Goal: Navigation & Orientation: Find specific page/section

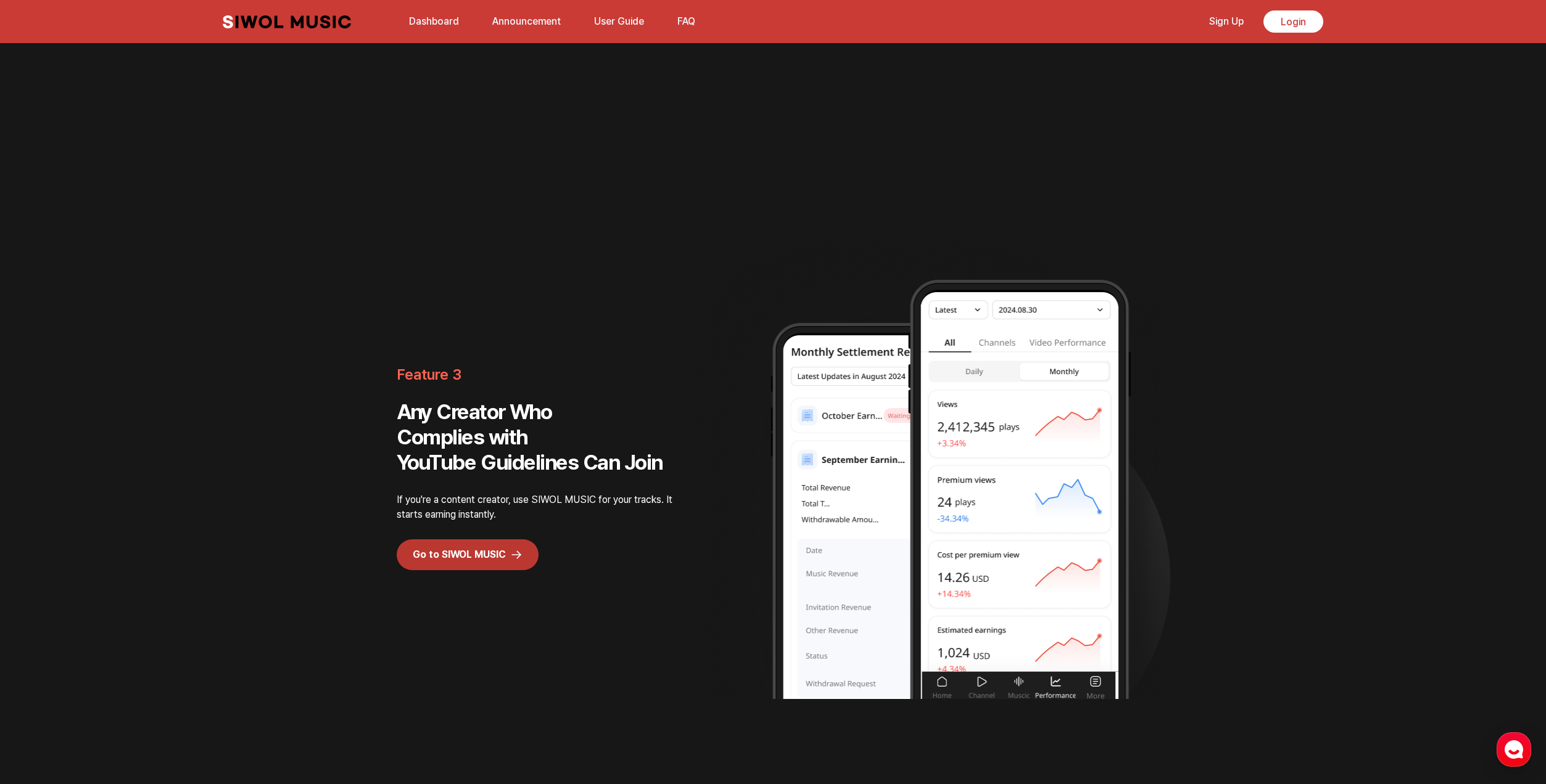
scroll to position [2241, 0]
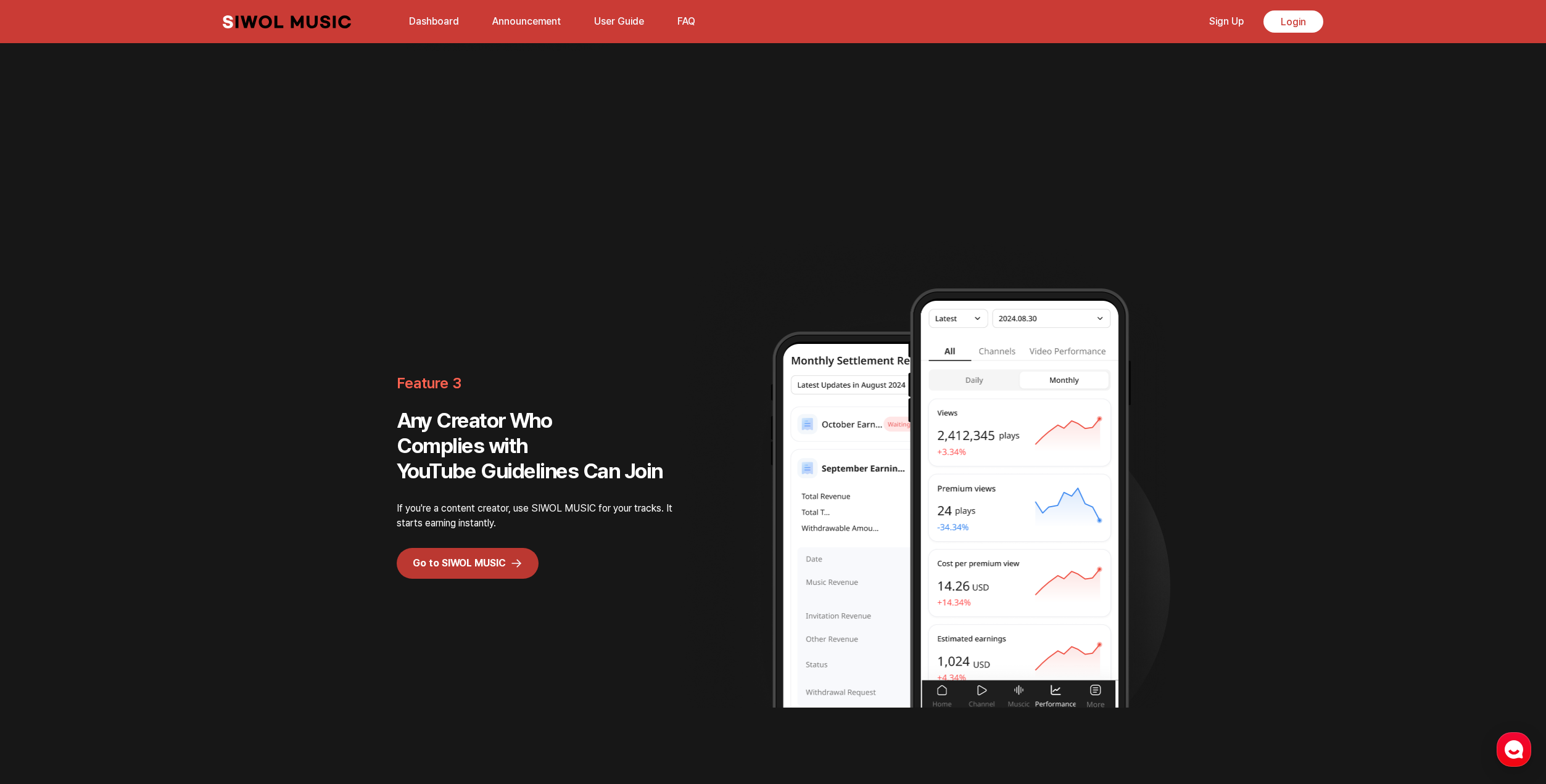
click at [436, 25] on link "Dashboard" at bounding box center [435, 21] width 65 height 27
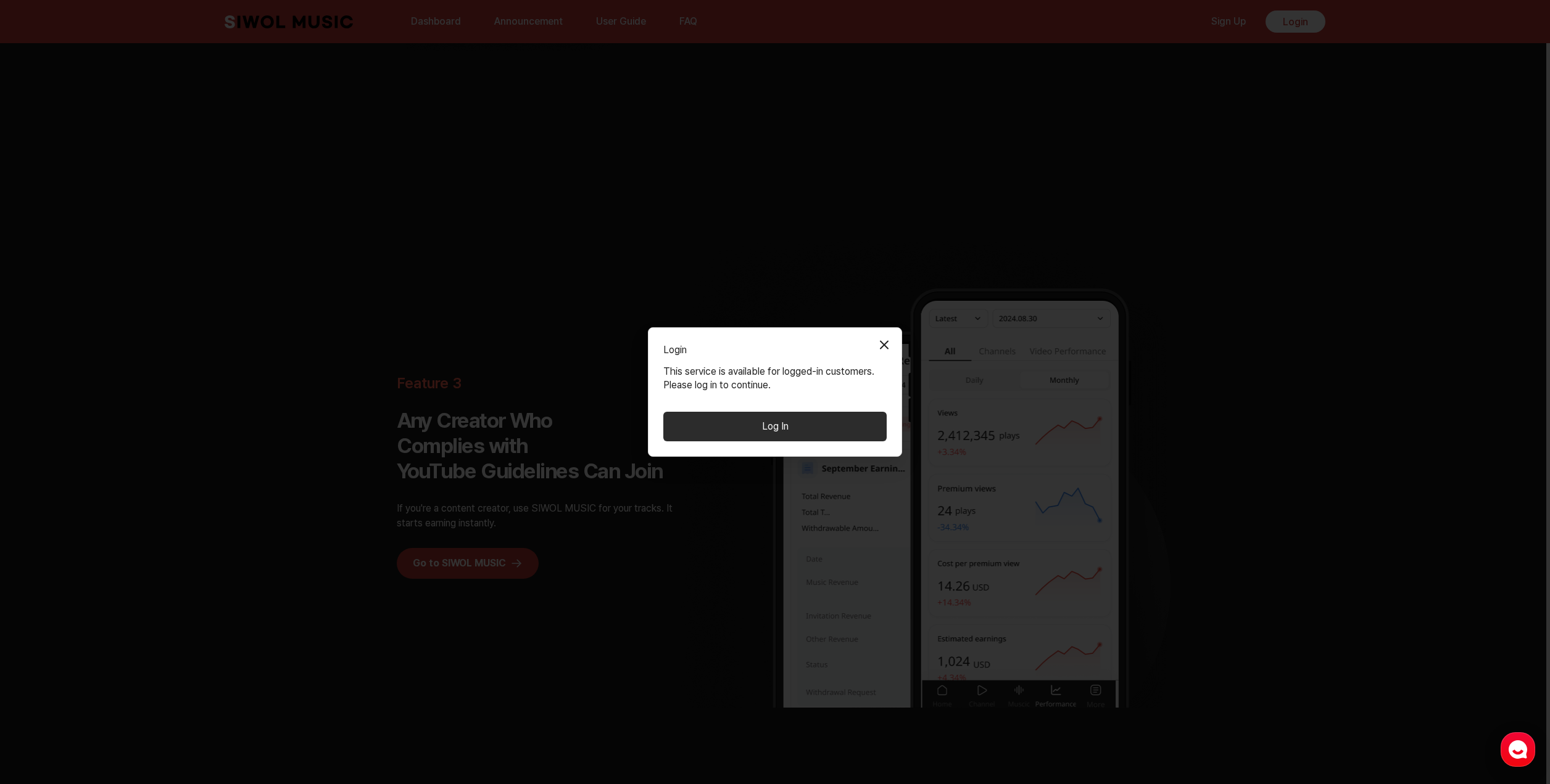
click at [830, 413] on button "Log In" at bounding box center [775, 426] width 224 height 30
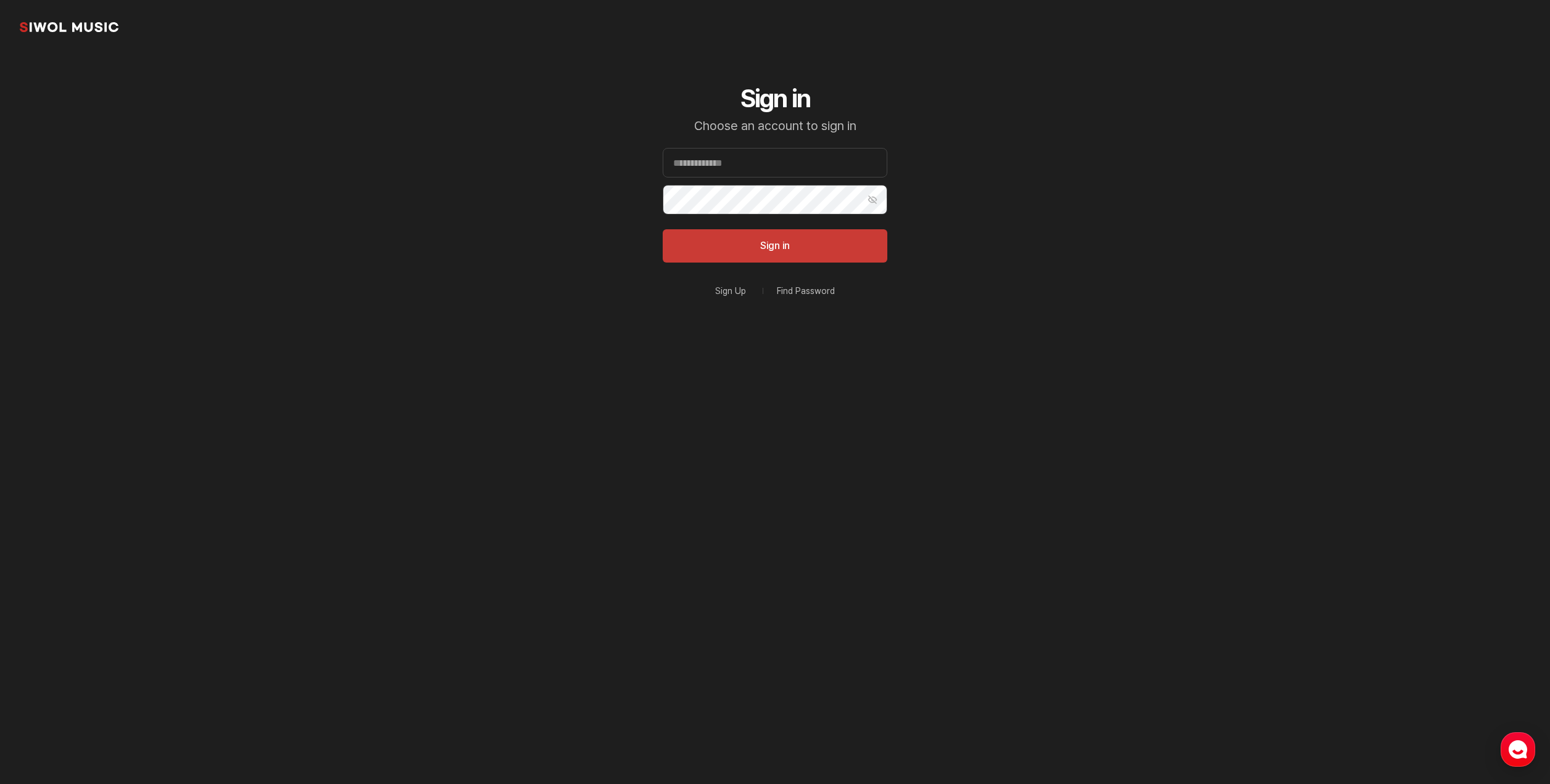
click at [789, 182] on form "Email Password Show Password Sign in" at bounding box center [775, 205] width 225 height 114
click at [794, 168] on input "Email" at bounding box center [775, 163] width 225 height 30
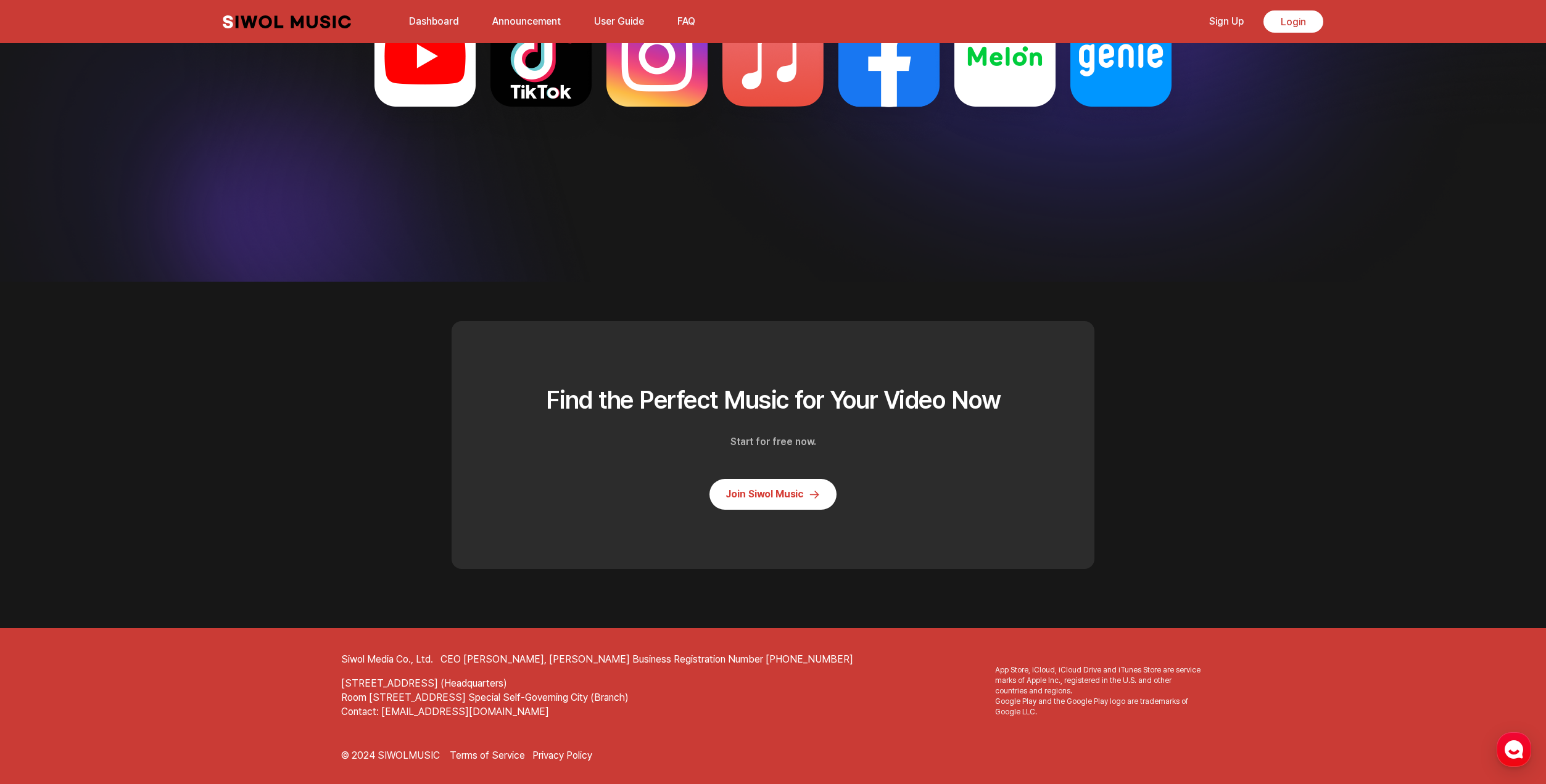
scroll to position [3320, 0]
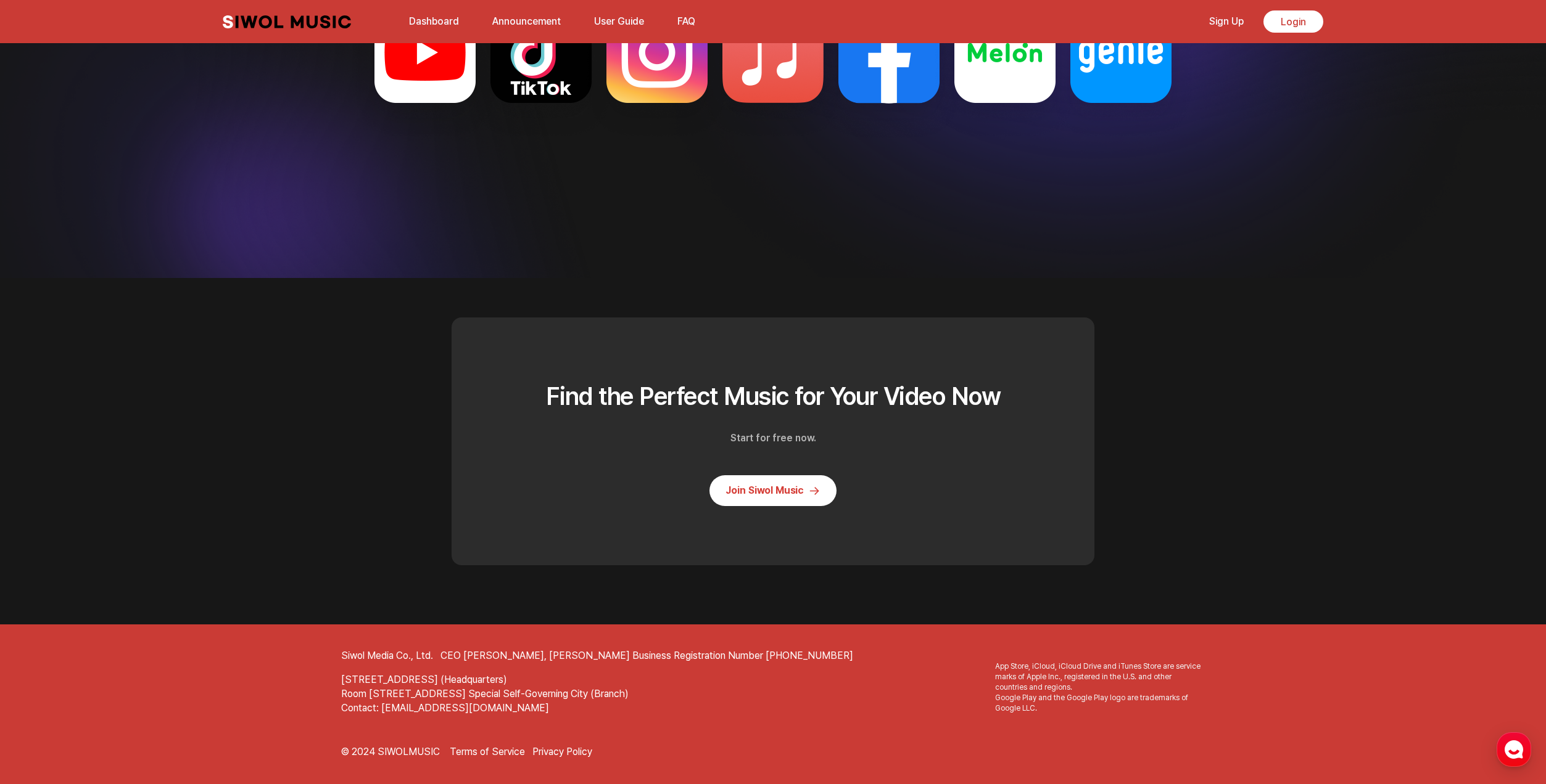
drag, startPoint x: 1043, startPoint y: 300, endPoint x: 1026, endPoint y: 520, distance: 220.7
click at [402, 749] on p "© 2024 SIWOLMUSIC" at bounding box center [390, 752] width 99 height 14
click at [513, 754] on link "Terms of Service" at bounding box center [487, 752] width 75 height 14
